Goal: Information Seeking & Learning: Check status

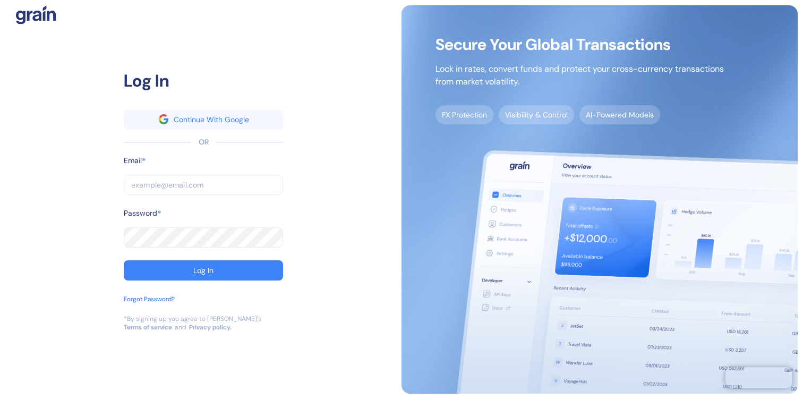
click at [184, 185] on input "text" at bounding box center [203, 185] width 159 height 20
type input "s"
type input "st"
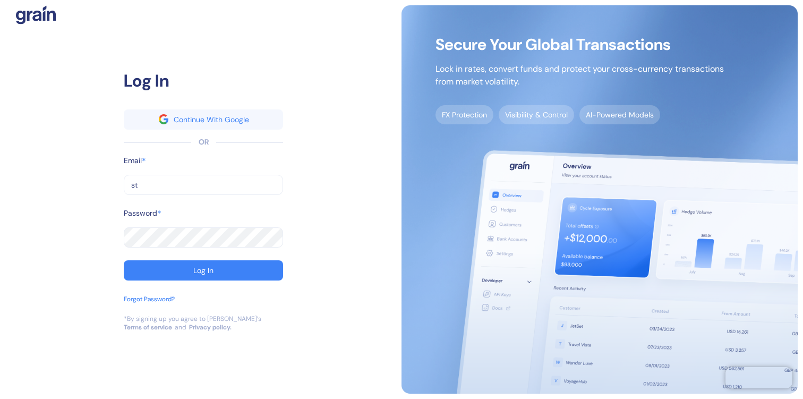
type input "stu"
type input "stub"
type input "[EMAIL_ADDRESS][DOMAIN_NAME]"
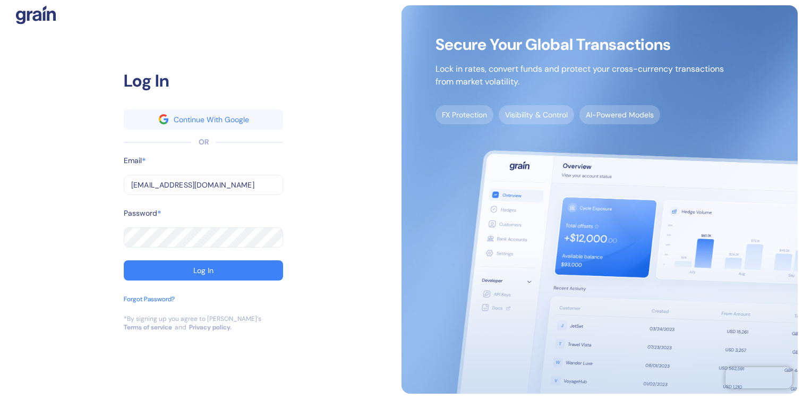
type input "[EMAIL_ADDRESS][DOMAIN_NAME]"
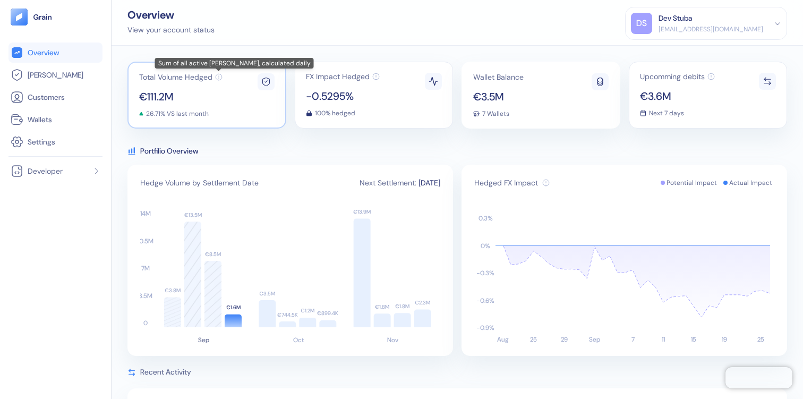
click at [218, 77] on icon at bounding box center [218, 76] width 7 height 7
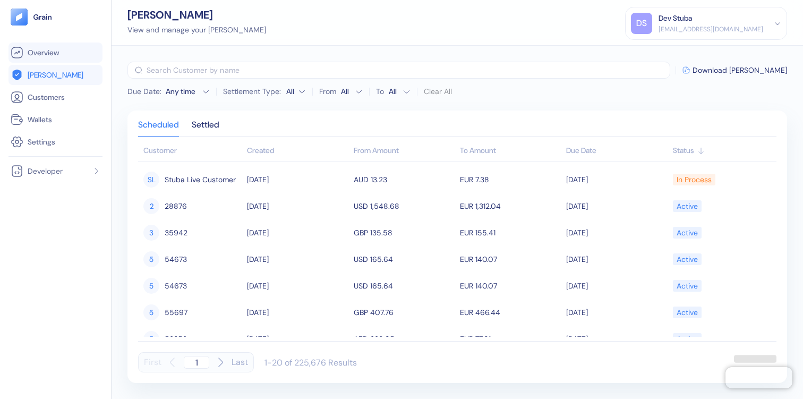
click at [75, 57] on link "Overview" at bounding box center [56, 52] width 90 height 13
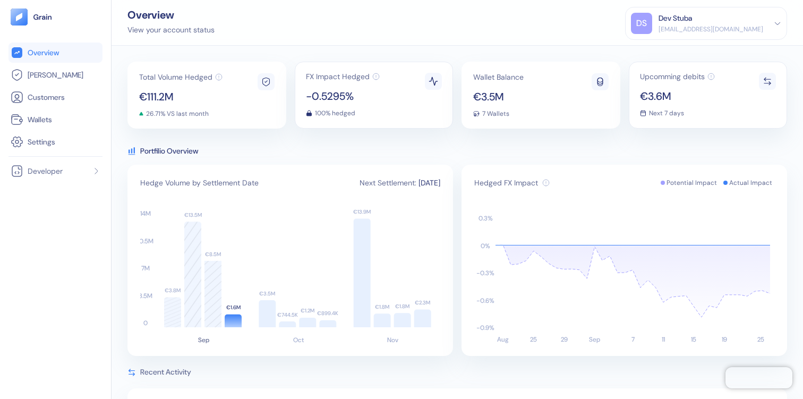
click at [204, 306] on icon "Sep Oct Nov 0 3.5M 7M 10.5M 14M €3.8M €3.5M €13.9M €13.5M €744.5K €1.8M €8.5M €…" at bounding box center [290, 275] width 300 height 136
click at [220, 298] on icon at bounding box center [213, 294] width 17 height 66
click at [188, 298] on icon at bounding box center [192, 275] width 17 height 106
click at [189, 236] on icon at bounding box center [192, 275] width 17 height 106
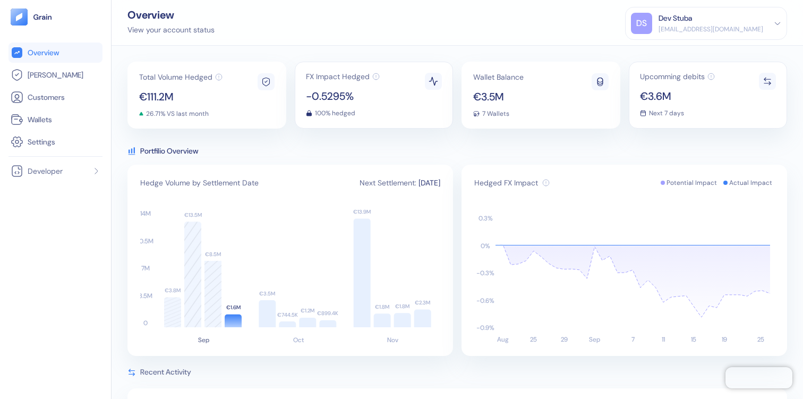
click at [215, 295] on icon at bounding box center [213, 294] width 17 height 66
click at [192, 285] on icon at bounding box center [192, 275] width 17 height 106
click at [229, 292] on icon "Sep Oct Nov 0 3.5M 7M 10.5M 14M €3.8M €3.5M €13.9M €13.5M €744.5K €1.8M €8.5M €…" at bounding box center [290, 275] width 300 height 136
drag, startPoint x: 337, startPoint y: 97, endPoint x: 318, endPoint y: 113, distance: 24.5
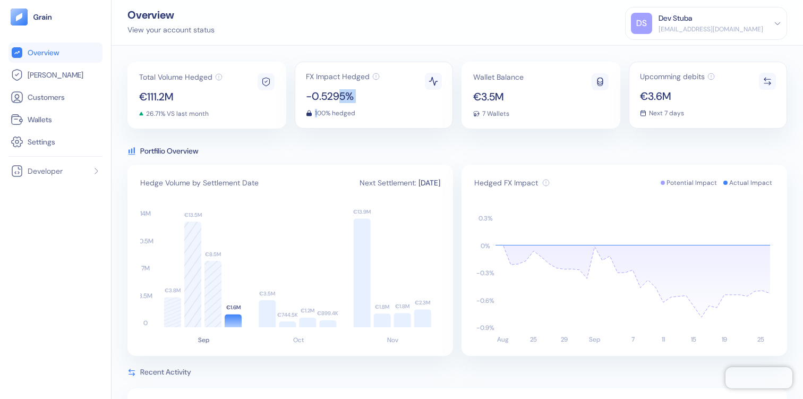
click at [318, 113] on div "-0.5295% 100% hedged" at bounding box center [343, 103] width 74 height 25
click at [318, 113] on span "100% hedged" at bounding box center [335, 113] width 40 height 6
drag, startPoint x: 306, startPoint y: 112, endPoint x: 367, endPoint y: 109, distance: 60.6
click at [367, 110] on div "100% hedged" at bounding box center [343, 113] width 74 height 6
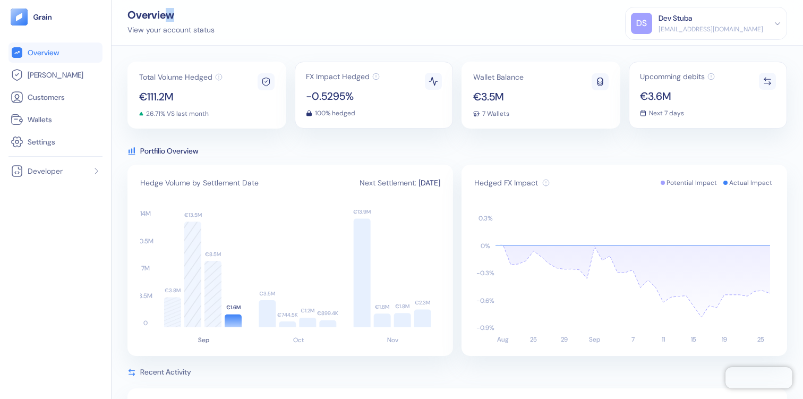
drag, startPoint x: 167, startPoint y: 16, endPoint x: 126, endPoint y: 21, distance: 41.2
click at [126, 21] on div "Overview View your account status DS Dev Stuba [EMAIL_ADDRESS][DOMAIN_NAME] Sig…" at bounding box center [458, 23] width 692 height 46
click at [268, 80] on icon at bounding box center [266, 82] width 10 height 10
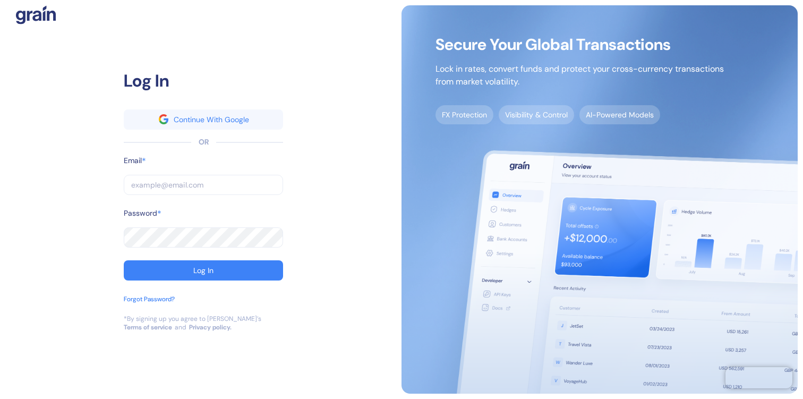
click at [204, 186] on input "text" at bounding box center [203, 185] width 159 height 20
type input "s"
type input "st"
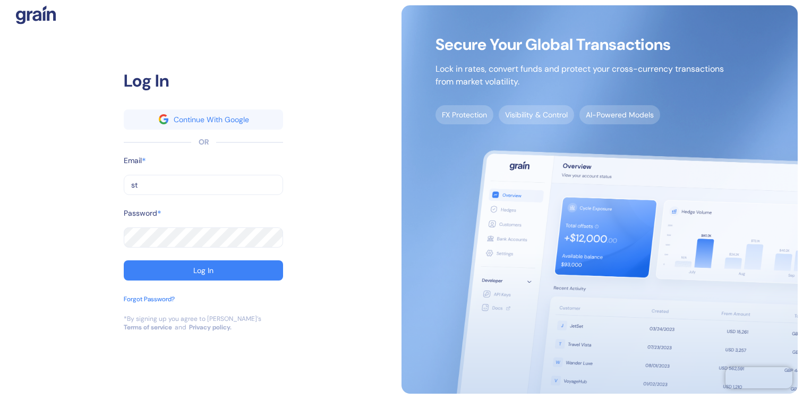
type input "stu"
type input "stub"
type input "stuba"
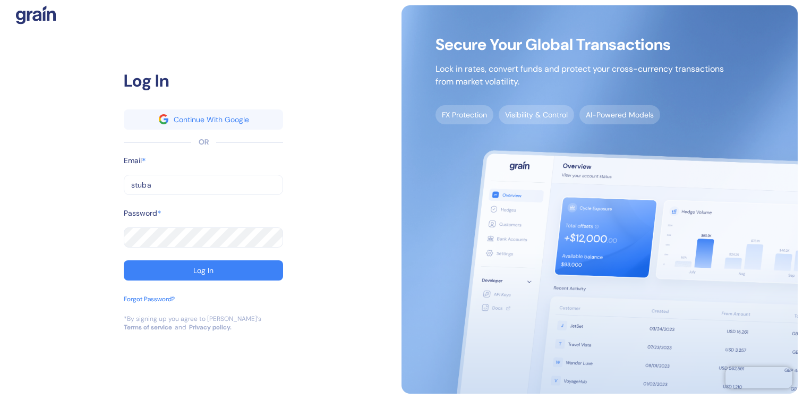
type input "stuba"
type input "[EMAIL_ADDRESS][DOMAIN_NAME]"
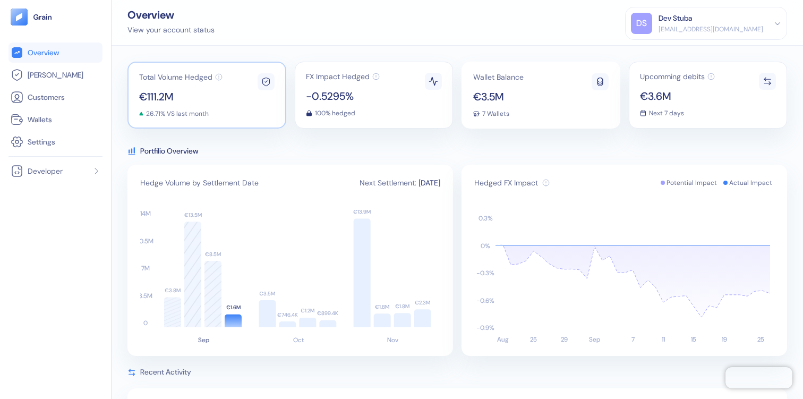
click at [186, 84] on div "Total Volume Hedged €111.2M 26.71% VS last month" at bounding box center [180, 95] width 83 height 44
click at [365, 48] on div "Total Volume Hedged €111.2M 26.71% VS last month FX Impact Hedged -0.5295% 100%…" at bounding box center [458, 222] width 692 height 353
click at [663, 322] on icon "Aug 25 29 Sep 7 11 15 19 25 -0.9 % -0.6 % -0.3 % 0 % 0.3 %" at bounding box center [624, 275] width 300 height 136
click at [207, 82] on div "Total Volume Hedged €111.2M 26.71% VS last month" at bounding box center [180, 95] width 83 height 44
click at [229, 142] on div "Total Volume Hedged €111.2M 26.71% VS last month FX Impact Hedged -0.5295% 100%…" at bounding box center [458, 222] width 692 height 353
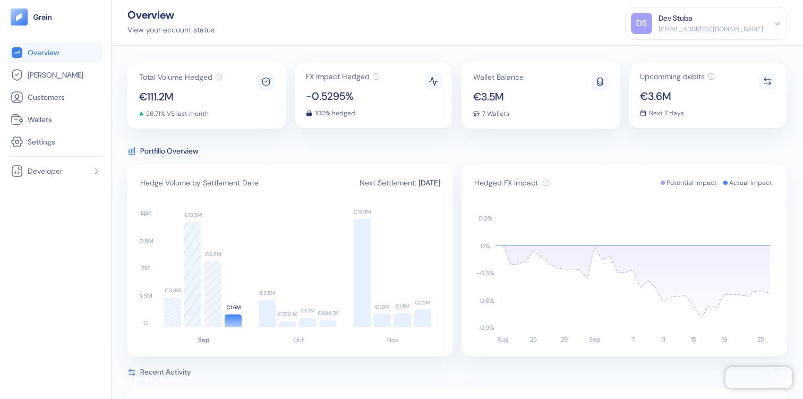
click at [765, 80] on icon at bounding box center [765, 79] width 2 height 3
click at [764, 80] on icon at bounding box center [768, 81] width 10 height 10
click at [267, 42] on div "Overview View your account status DS Dev Stuba [EMAIL_ADDRESS][DOMAIN_NAME] Sig…" at bounding box center [458, 23] width 692 height 46
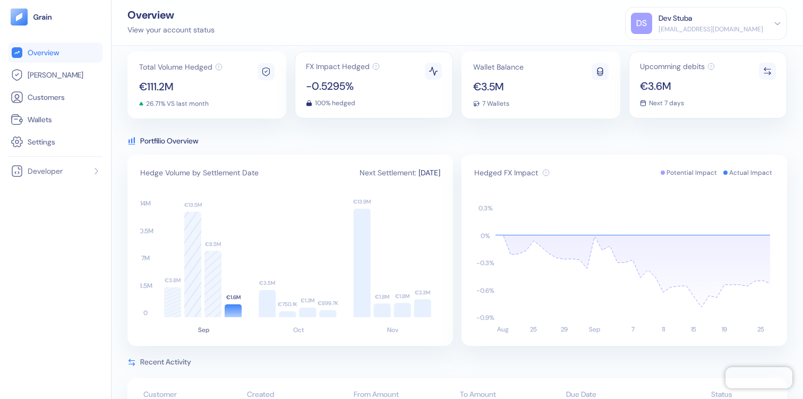
scroll to position [3, 0]
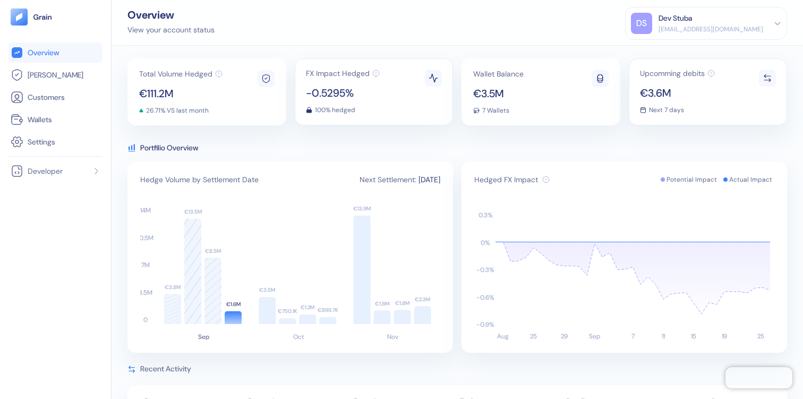
click at [387, 66] on div "FX Impact Hedged -0.5295% 100% hedged" at bounding box center [374, 91] width 159 height 67
click at [376, 72] on icon at bounding box center [375, 73] width 7 height 7
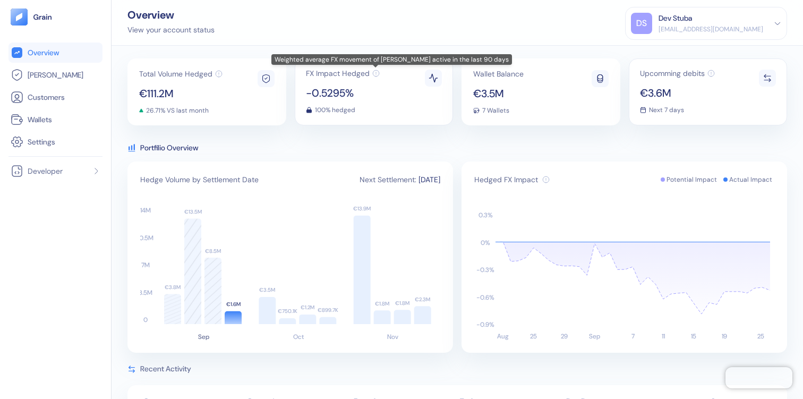
click at [342, 75] on span "FX Impact Hedged" at bounding box center [338, 73] width 64 height 7
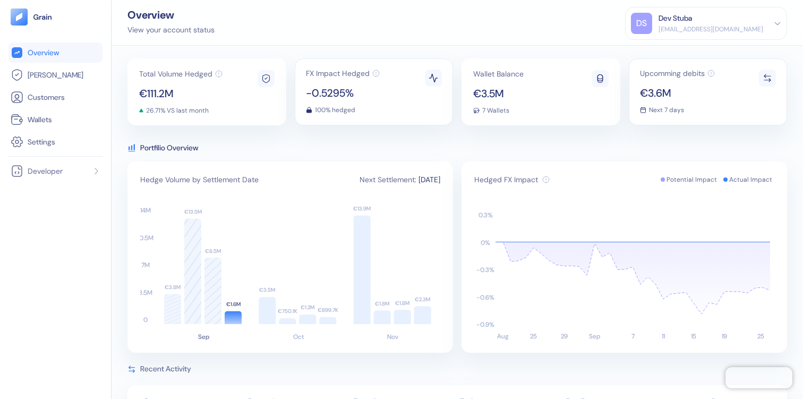
click at [328, 101] on div "-0.5295% 100% hedged" at bounding box center [343, 100] width 74 height 25
click at [339, 81] on div "FX Impact Hedged -0.5295% 100% hedged" at bounding box center [343, 92] width 74 height 45
drag, startPoint x: 304, startPoint y: 112, endPoint x: 358, endPoint y: 112, distance: 53.7
click at [359, 112] on div "FX Impact Hedged -0.5295% 100% hedged" at bounding box center [374, 91] width 159 height 67
click at [358, 112] on div "100% hedged" at bounding box center [343, 110] width 74 height 6
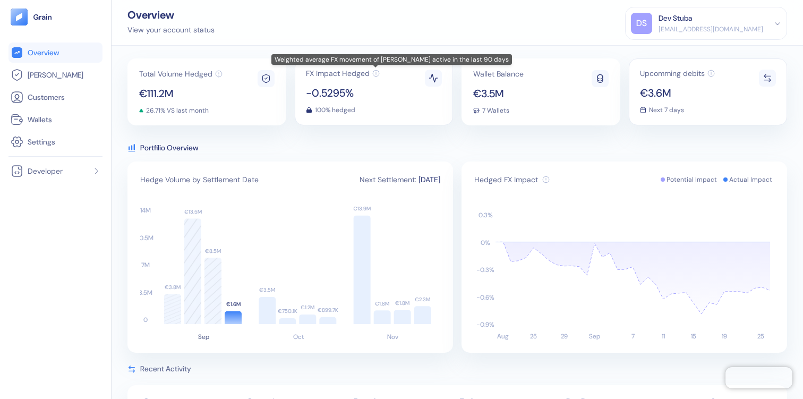
click at [357, 73] on span "FX Impact Hedged" at bounding box center [338, 73] width 64 height 7
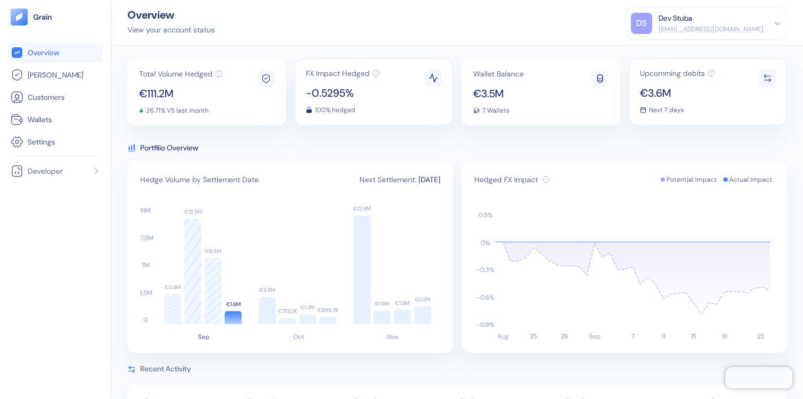
click at [418, 54] on div "Total Volume Hedged €111.2M 26.71% VS last month FX Impact Hedged -0.5295% 100%…" at bounding box center [458, 222] width 692 height 353
click at [330, 52] on div "Total Volume Hedged €111.2M 26.71% VS last month FX Impact Hedged -0.5295% 100%…" at bounding box center [458, 222] width 692 height 353
click at [283, 48] on div "Total Volume Hedged €111.2M 26.71% VS last month FX Impact Hedged -0.5295% 100%…" at bounding box center [458, 222] width 692 height 353
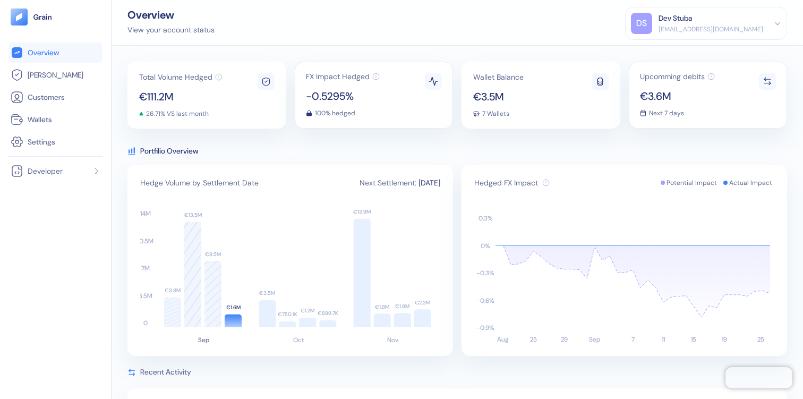
scroll to position [1, 0]
drag, startPoint x: 309, startPoint y: 76, endPoint x: 368, endPoint y: 76, distance: 59.0
click at [368, 76] on span "FX Impact Hedged" at bounding box center [338, 75] width 64 height 7
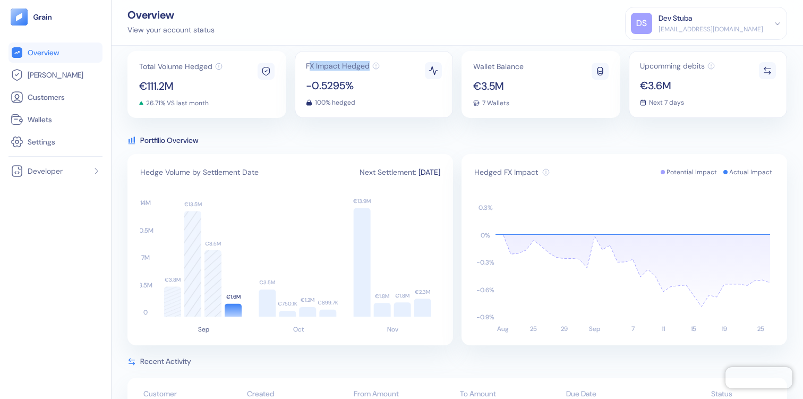
scroll to position [12, 0]
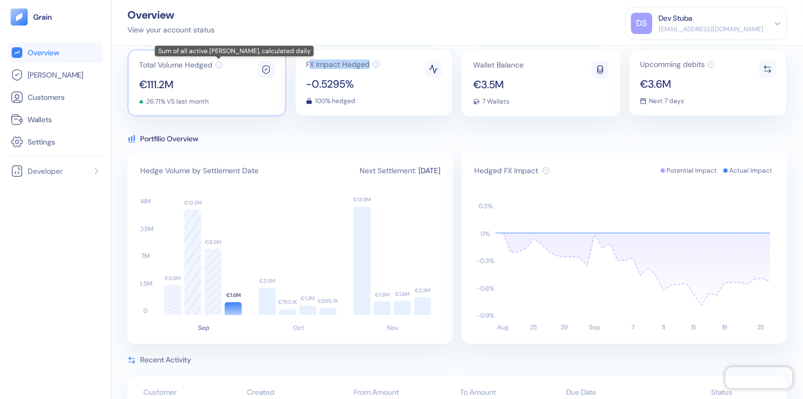
click at [218, 65] on icon at bounding box center [218, 64] width 7 height 7
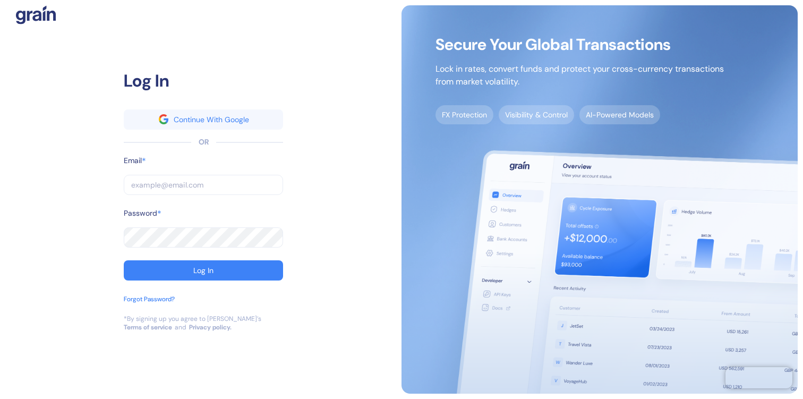
click at [193, 186] on input "text" at bounding box center [203, 185] width 159 height 20
click at [180, 188] on input "text" at bounding box center [203, 185] width 159 height 20
click at [171, 184] on input "text" at bounding box center [203, 185] width 159 height 20
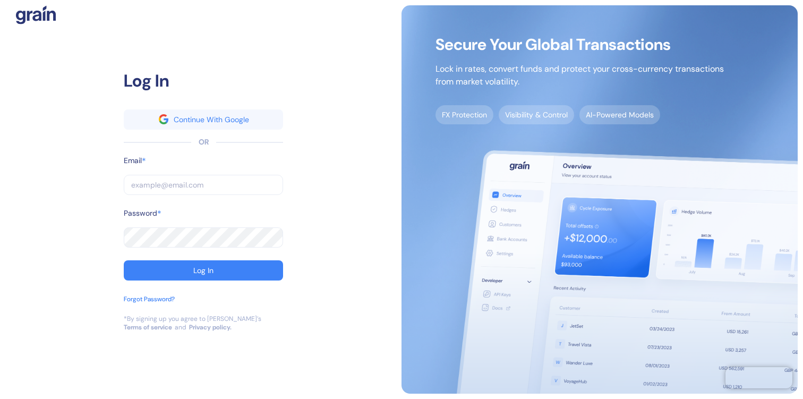
click at [0, 398] on com-1password-button at bounding box center [0, 399] width 0 height 0
